Goal: Submit feedback/report problem: Provide input to the site owners about the experience or issues

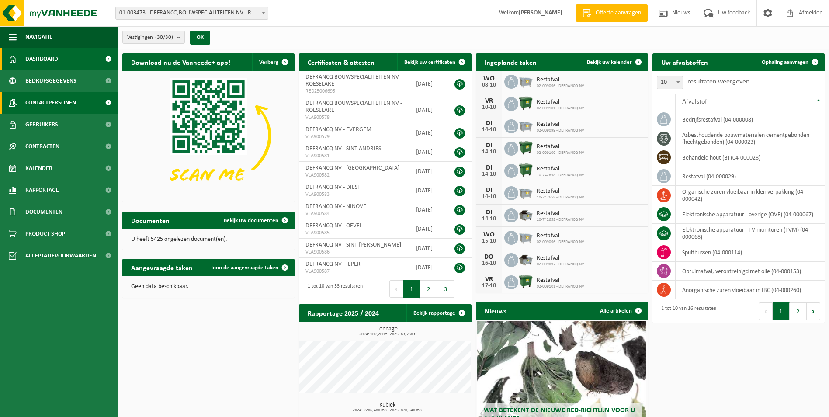
click at [64, 105] on span "Contactpersonen" at bounding box center [50, 103] width 51 height 22
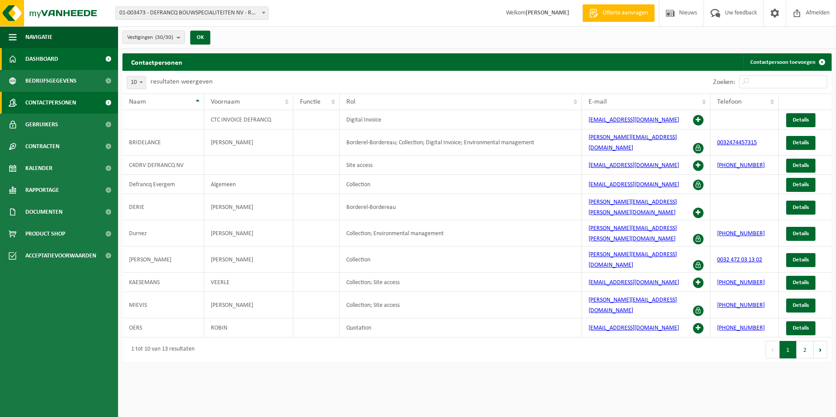
click at [60, 59] on link "Dashboard" at bounding box center [59, 59] width 118 height 22
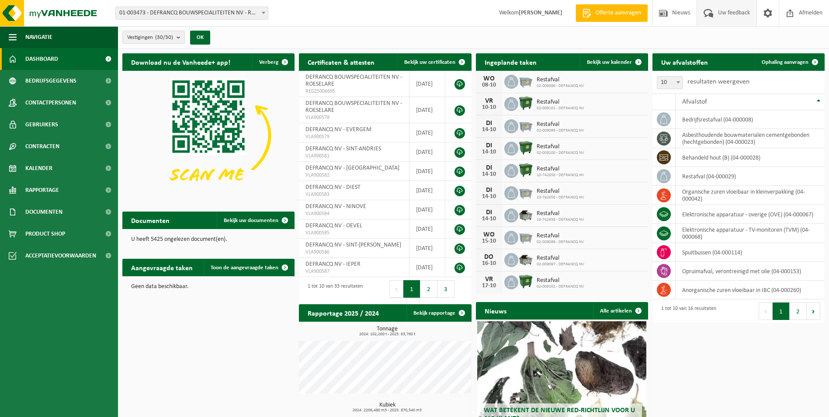
click at [714, 11] on span at bounding box center [709, 13] width 14 height 26
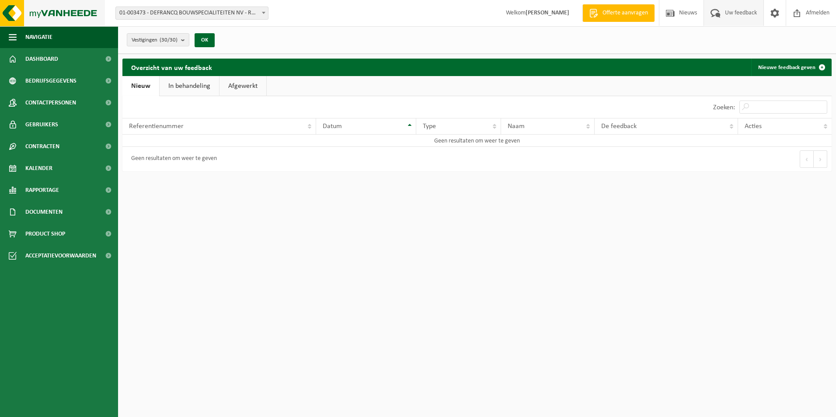
click at [60, 13] on img at bounding box center [52, 13] width 105 height 26
